Goal: Check status: Check status

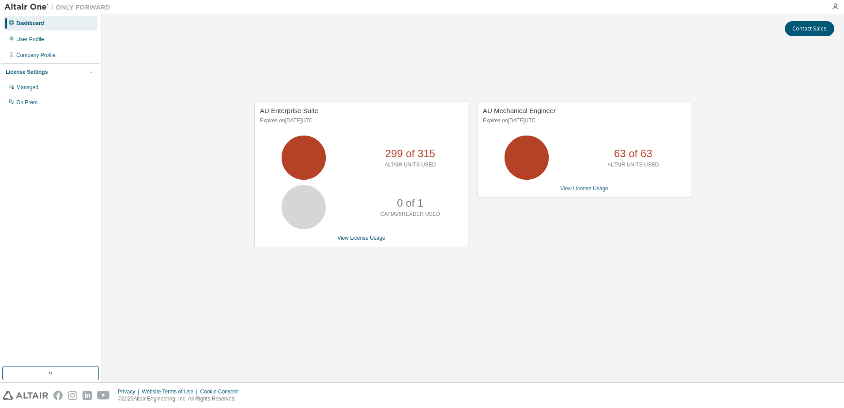
click at [600, 190] on link "View License Usage" at bounding box center [584, 188] width 48 height 6
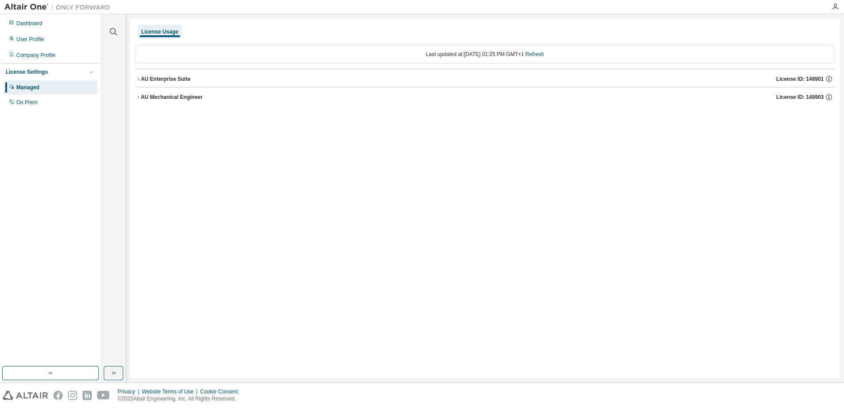
click at [149, 96] on div "AU Mechanical Engineer" at bounding box center [172, 97] width 62 height 7
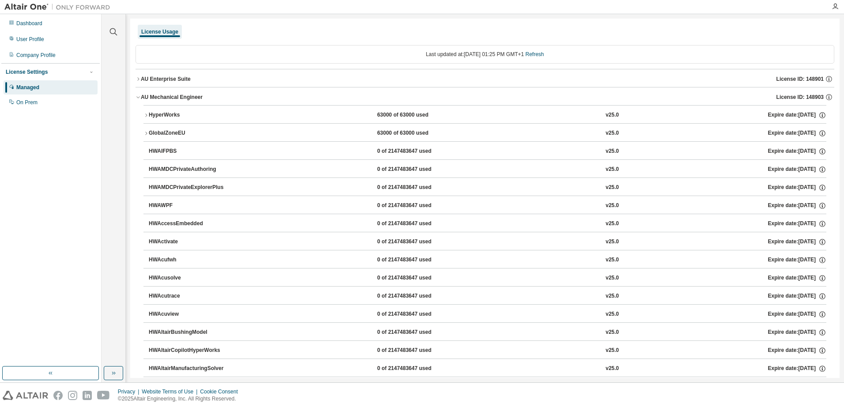
click at [153, 111] on button "HyperWorks 63000 of 63000 used v25.0 Expire date: [DATE]" at bounding box center [484, 114] width 683 height 19
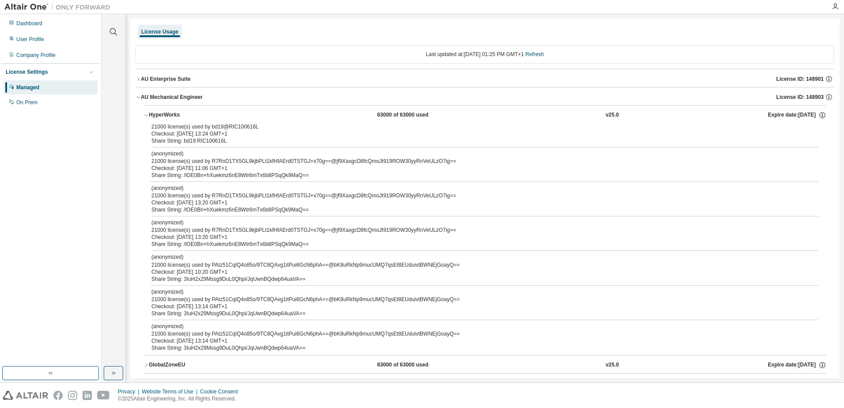
click at [155, 112] on div "HyperWorks" at bounding box center [188, 115] width 79 height 8
